Goal: Information Seeking & Learning: Check status

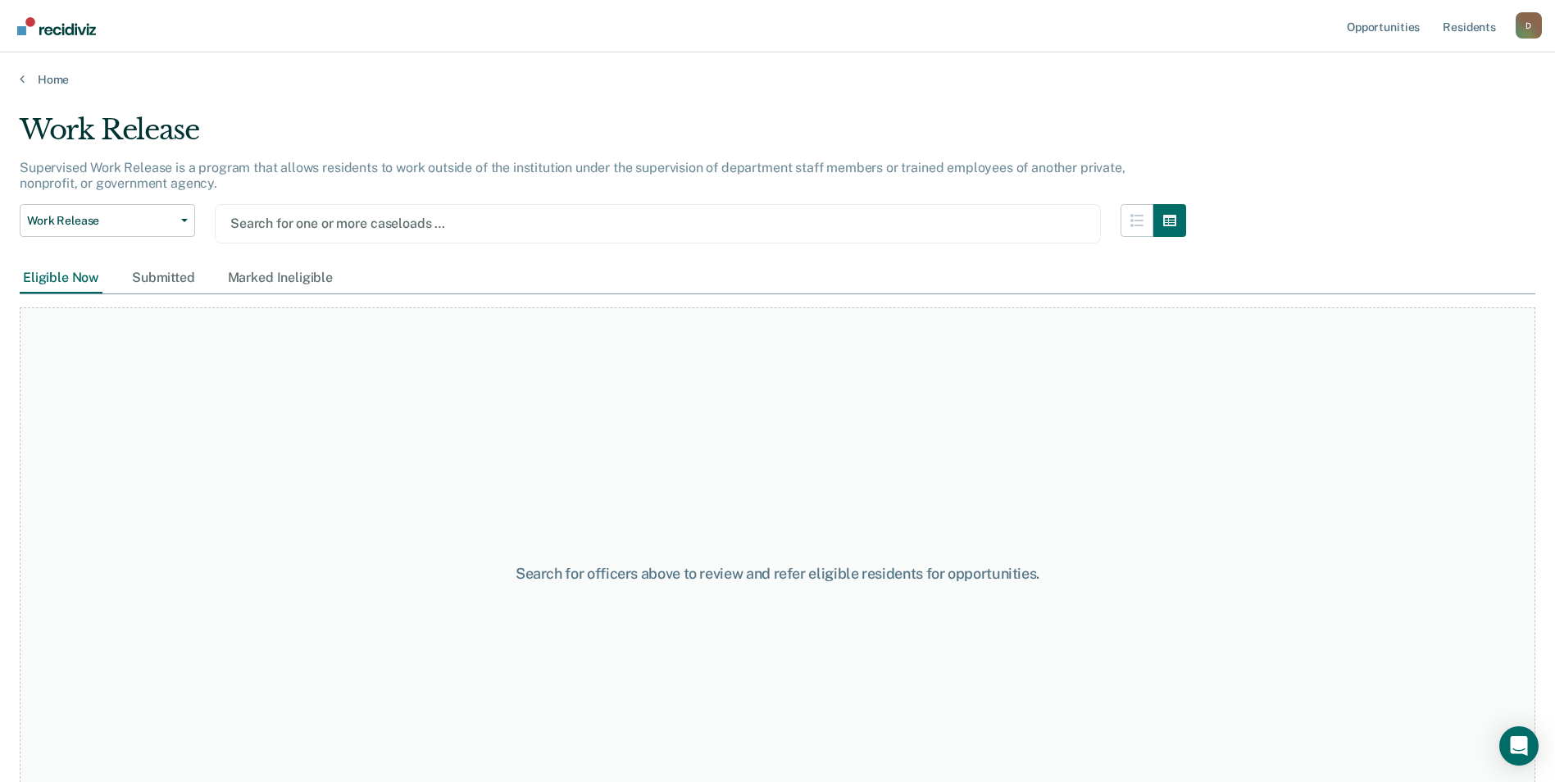
click at [519, 223] on div at bounding box center [657, 223] width 855 height 19
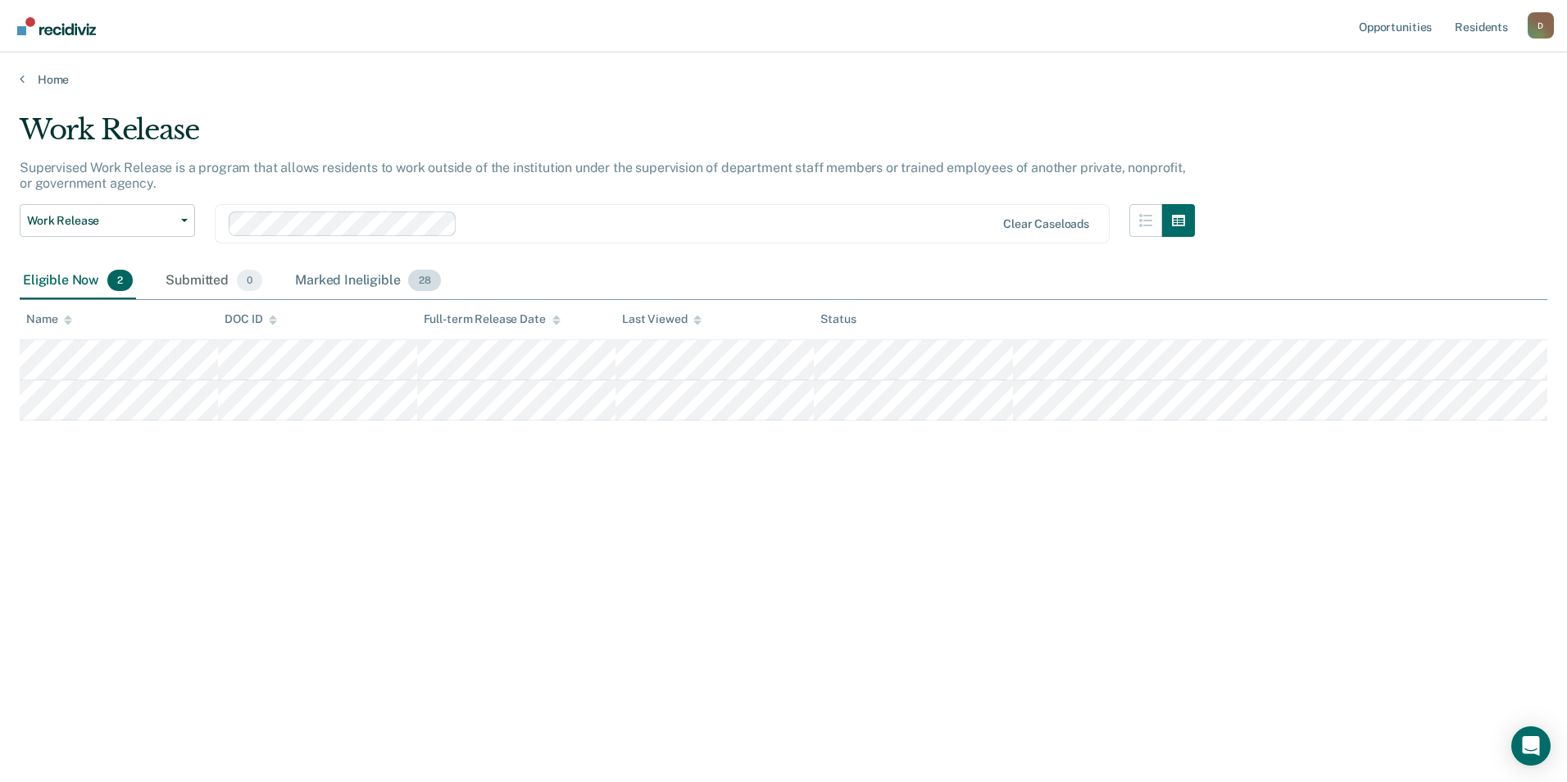
click at [328, 275] on div "Marked Ineligible 28" at bounding box center [368, 281] width 152 height 36
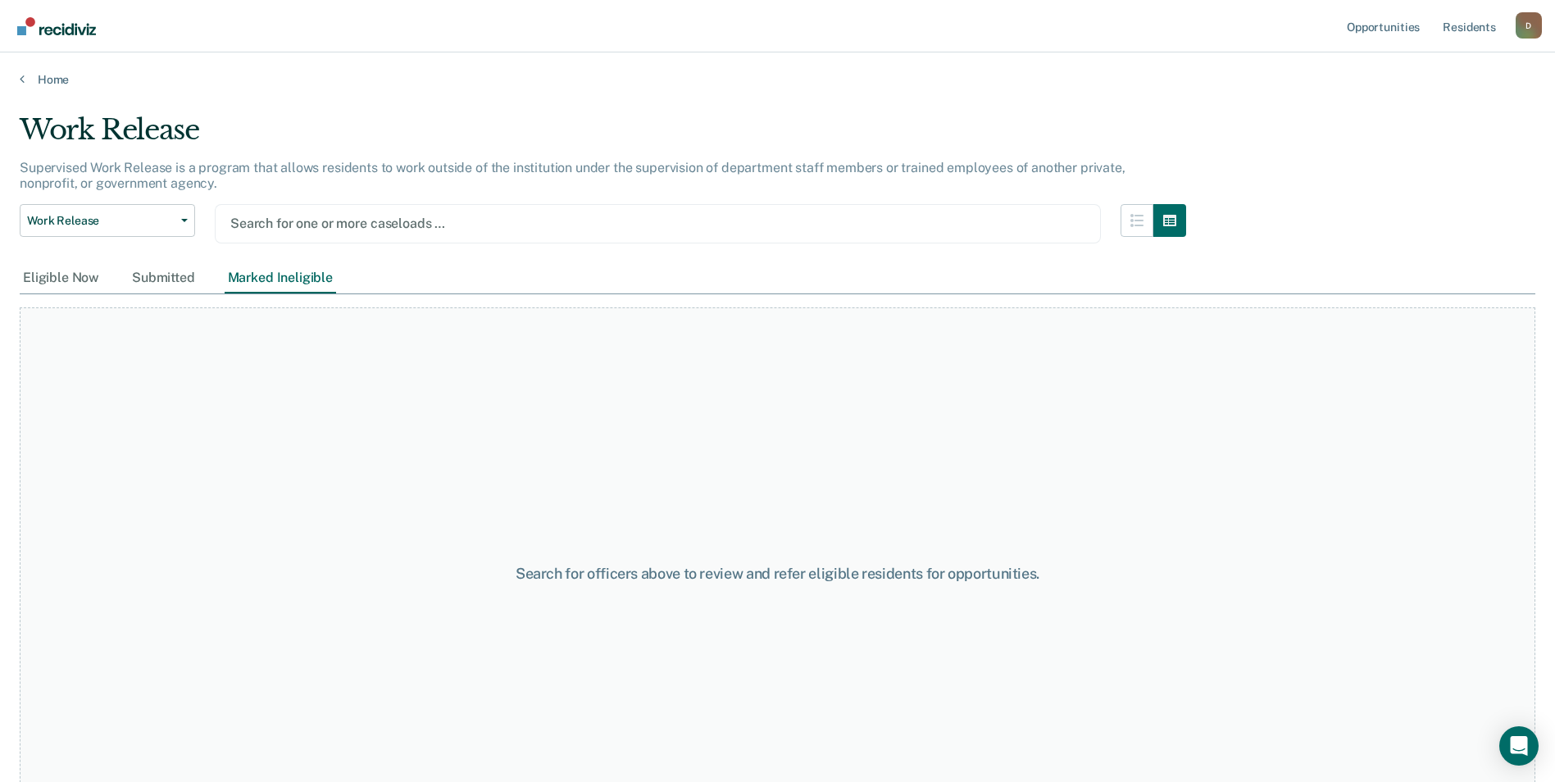
click at [967, 229] on div at bounding box center [657, 223] width 855 height 19
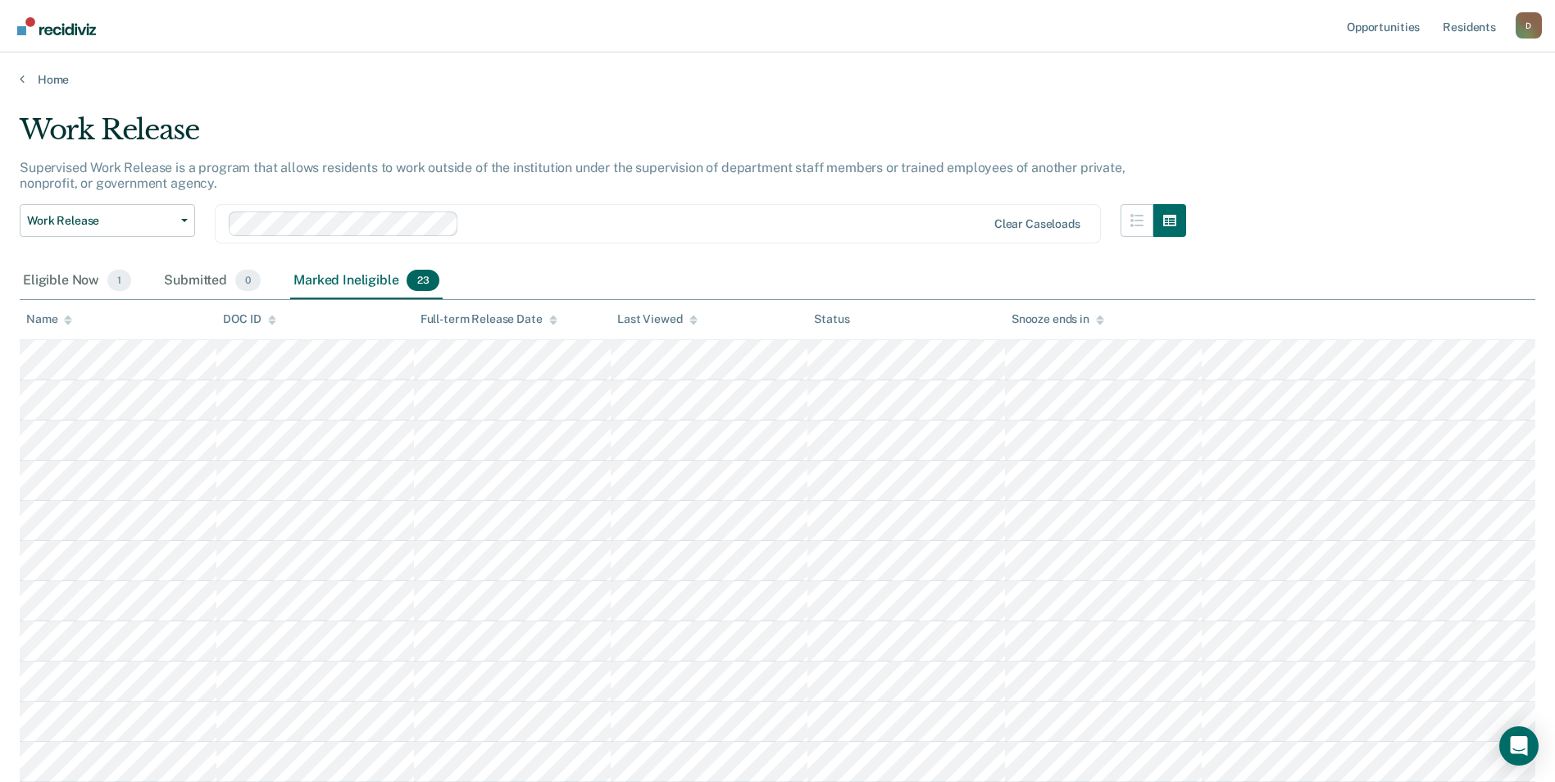
click at [335, 281] on div "Marked Ineligible 23" at bounding box center [366, 281] width 152 height 36
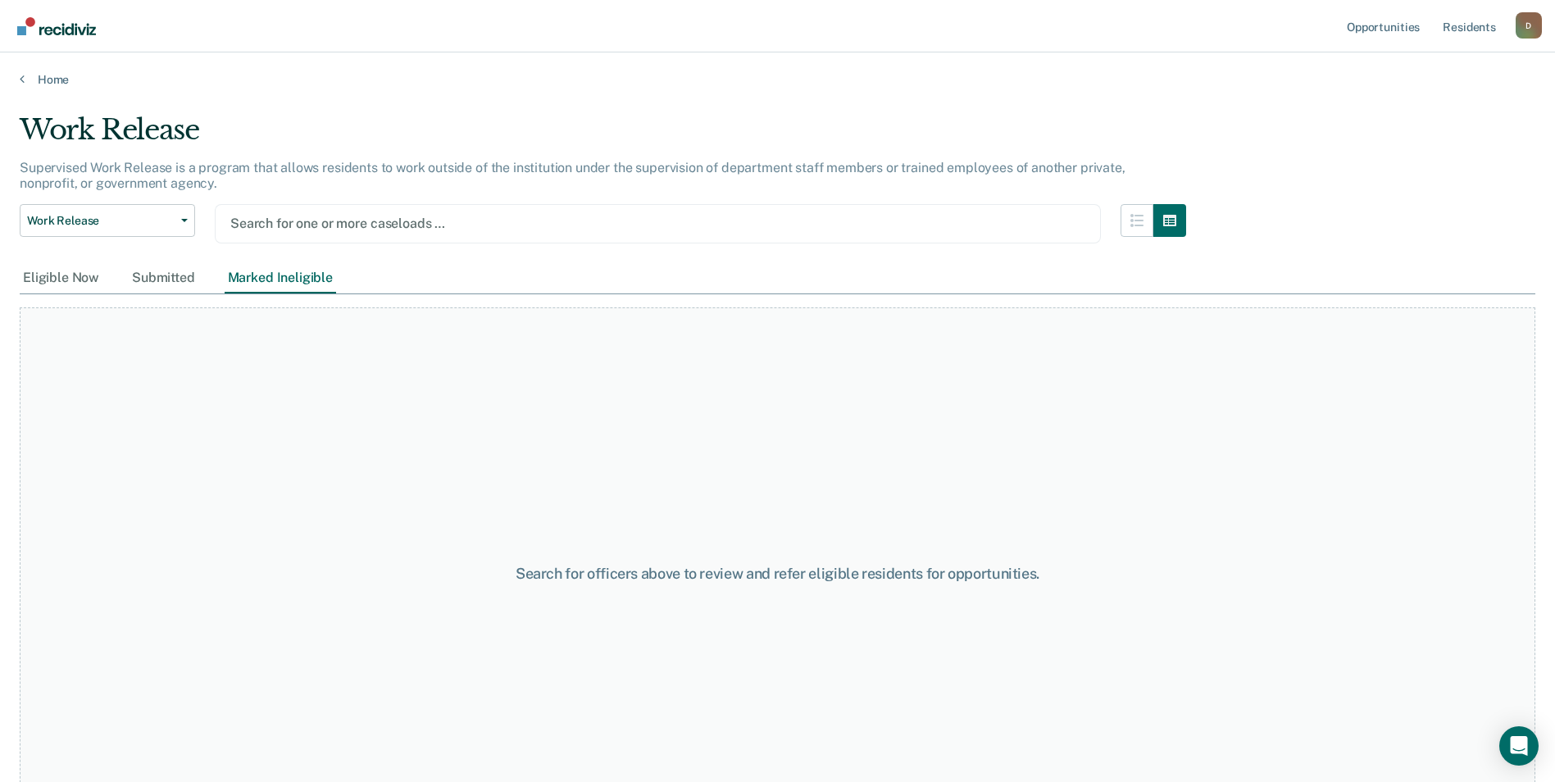
click at [464, 226] on div at bounding box center [657, 223] width 855 height 19
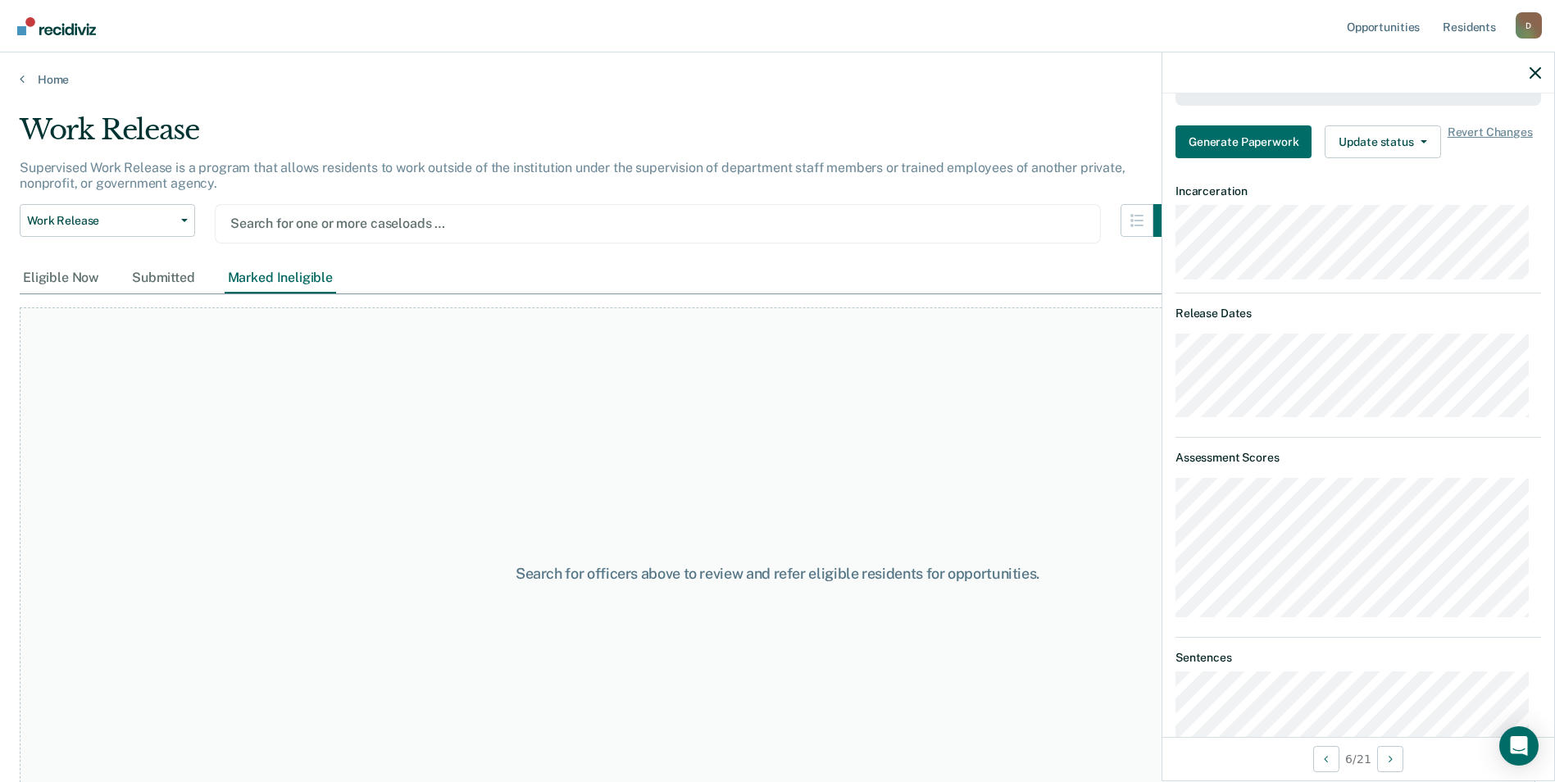
click at [408, 228] on div at bounding box center [657, 223] width 855 height 19
